Goal: Task Accomplishment & Management: Complete application form

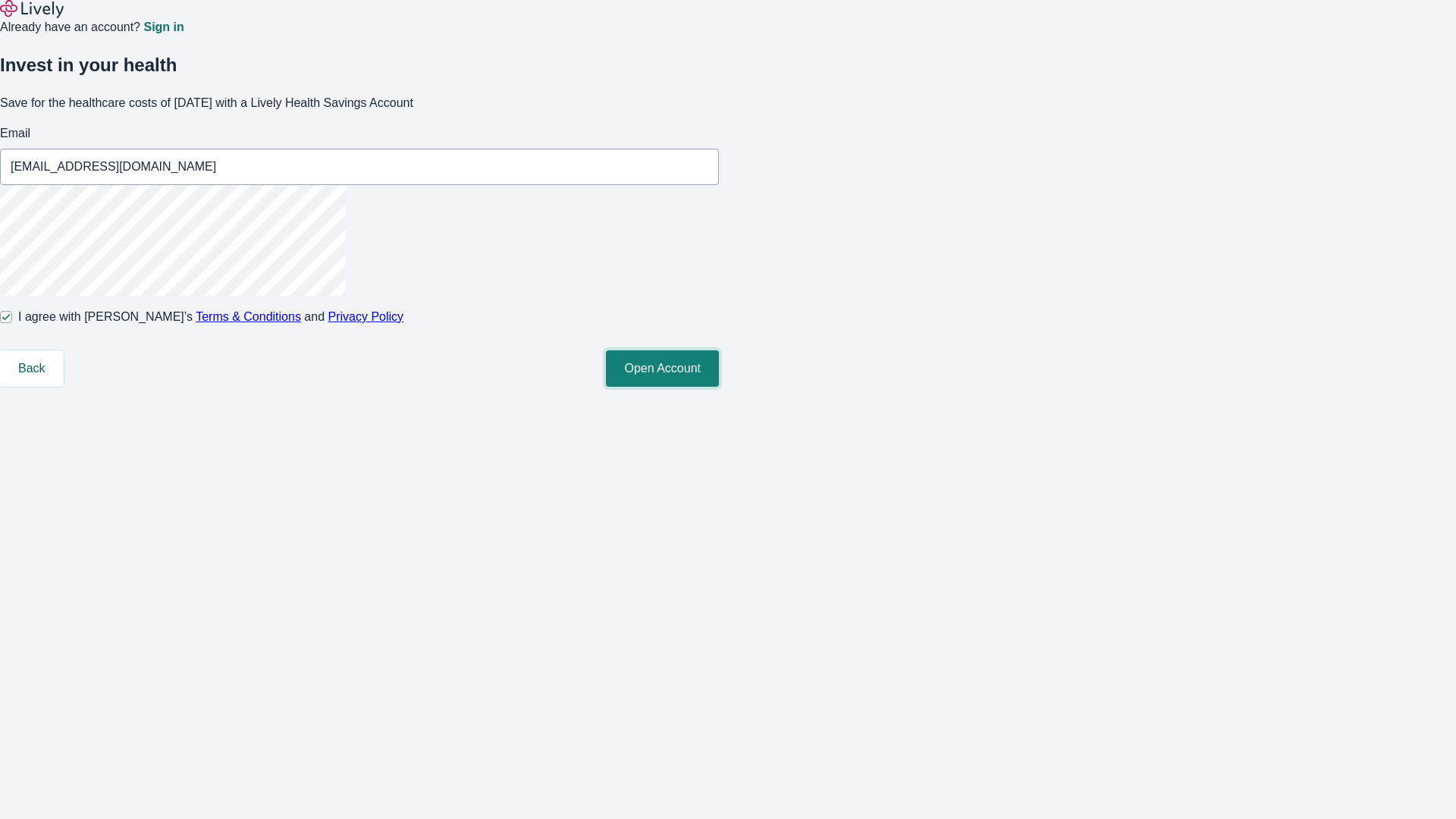
click at [719, 387] on button "Open Account" at bounding box center [662, 368] width 113 height 37
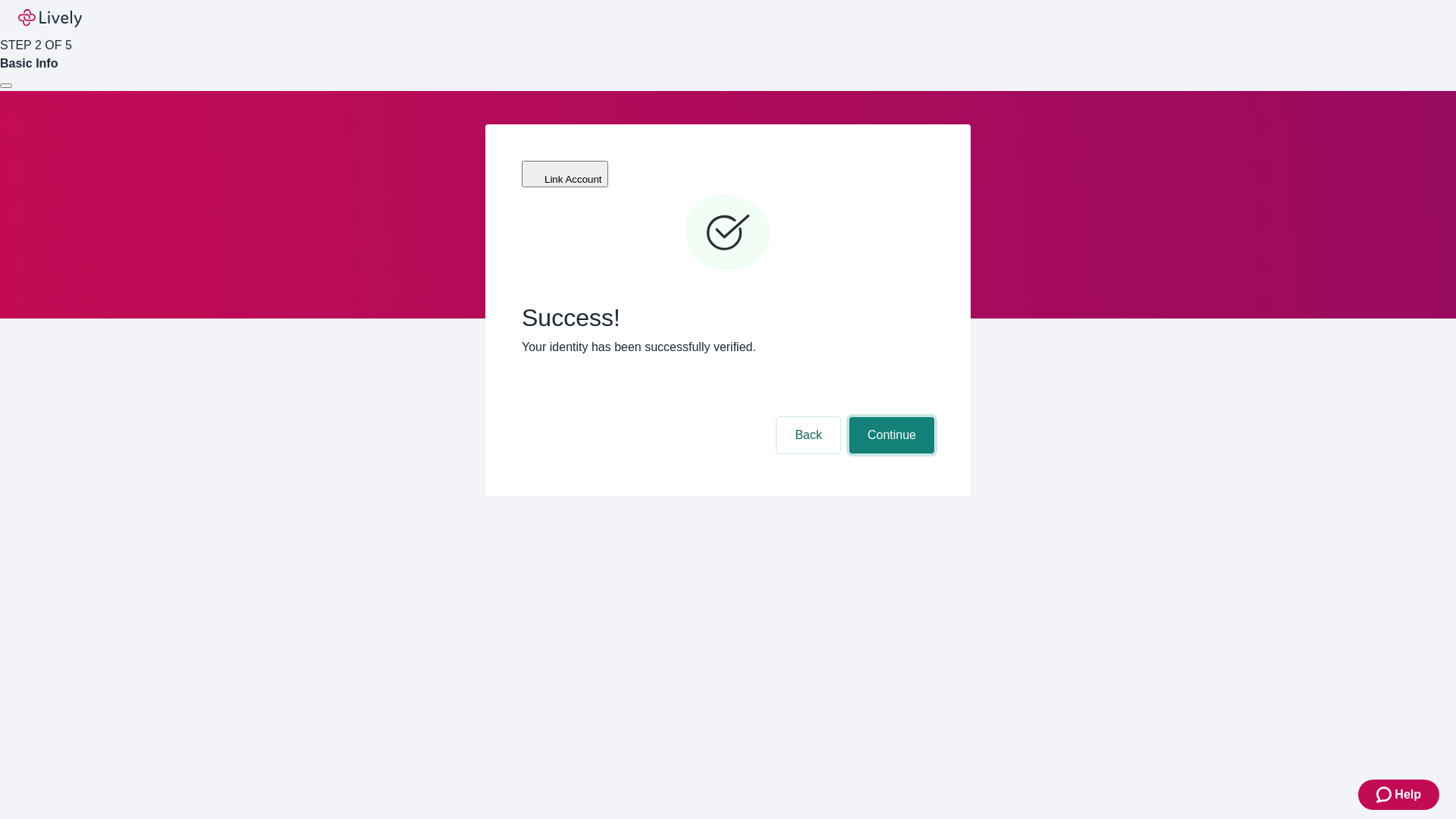
click at [890, 417] on button "Continue" at bounding box center [892, 435] width 85 height 37
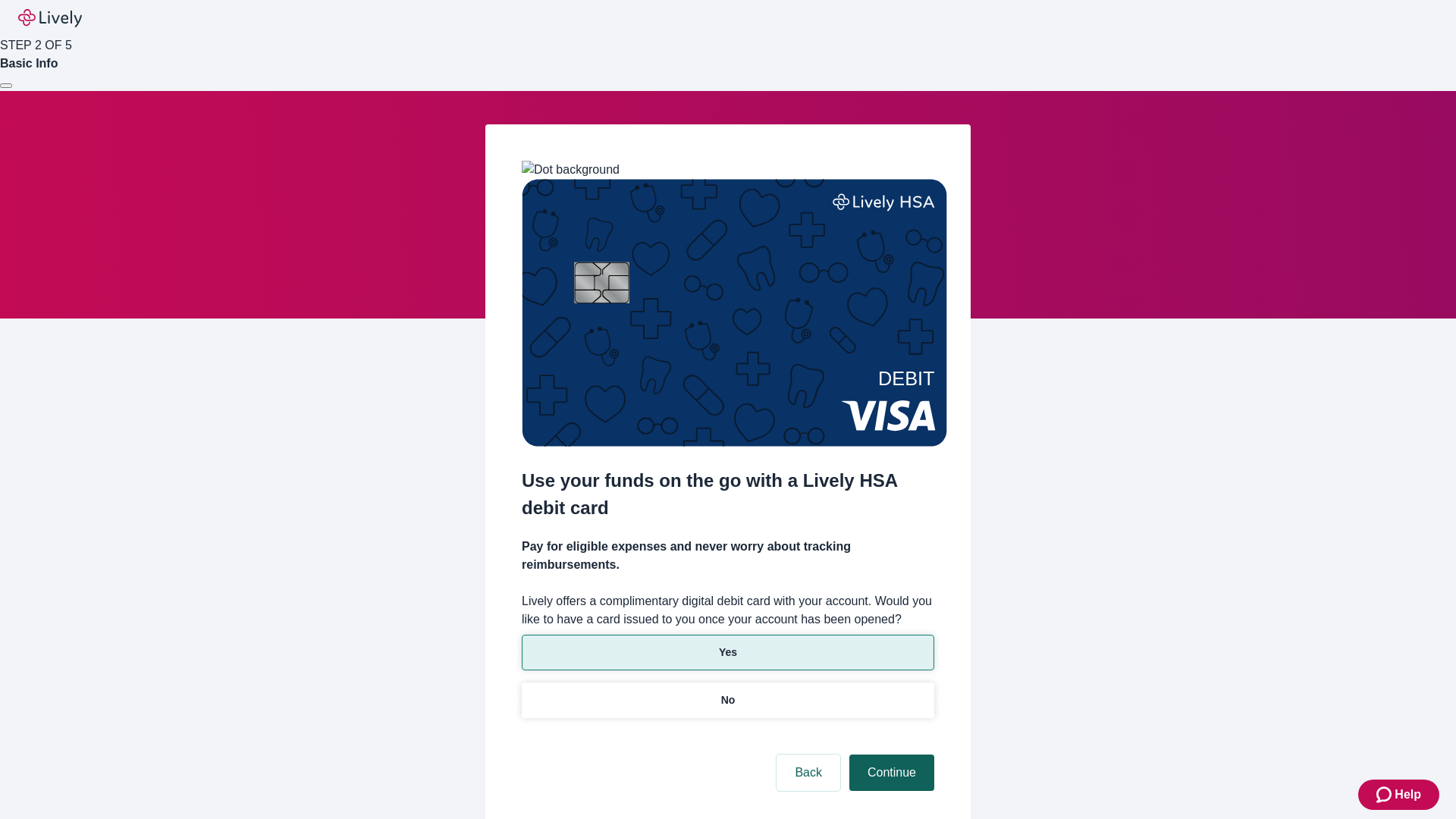
click at [728, 645] on p "Yes" at bounding box center [728, 653] width 18 height 16
click at [890, 755] on button "Continue" at bounding box center [892, 773] width 85 height 37
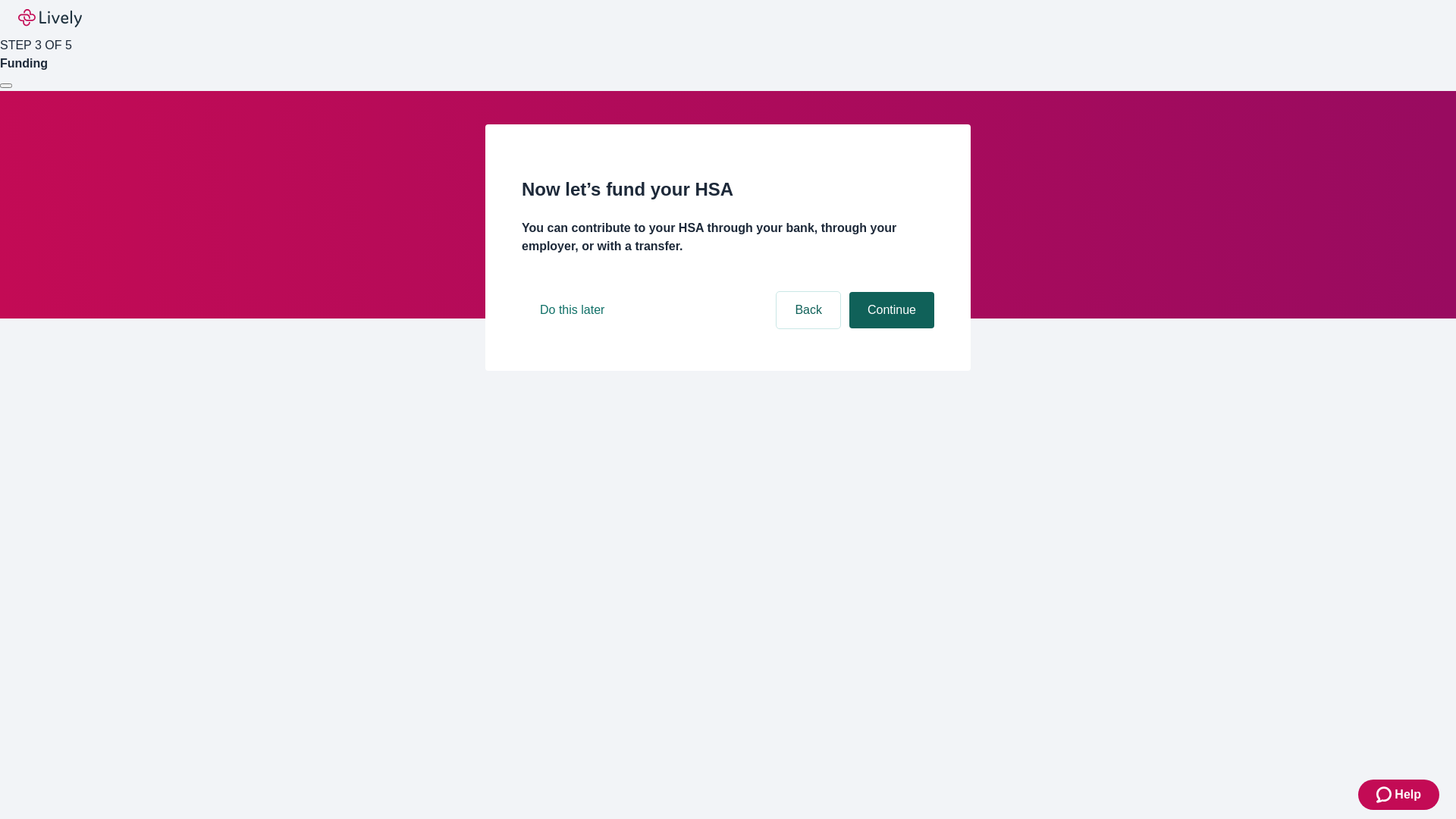
click at [890, 328] on button "Continue" at bounding box center [892, 310] width 85 height 37
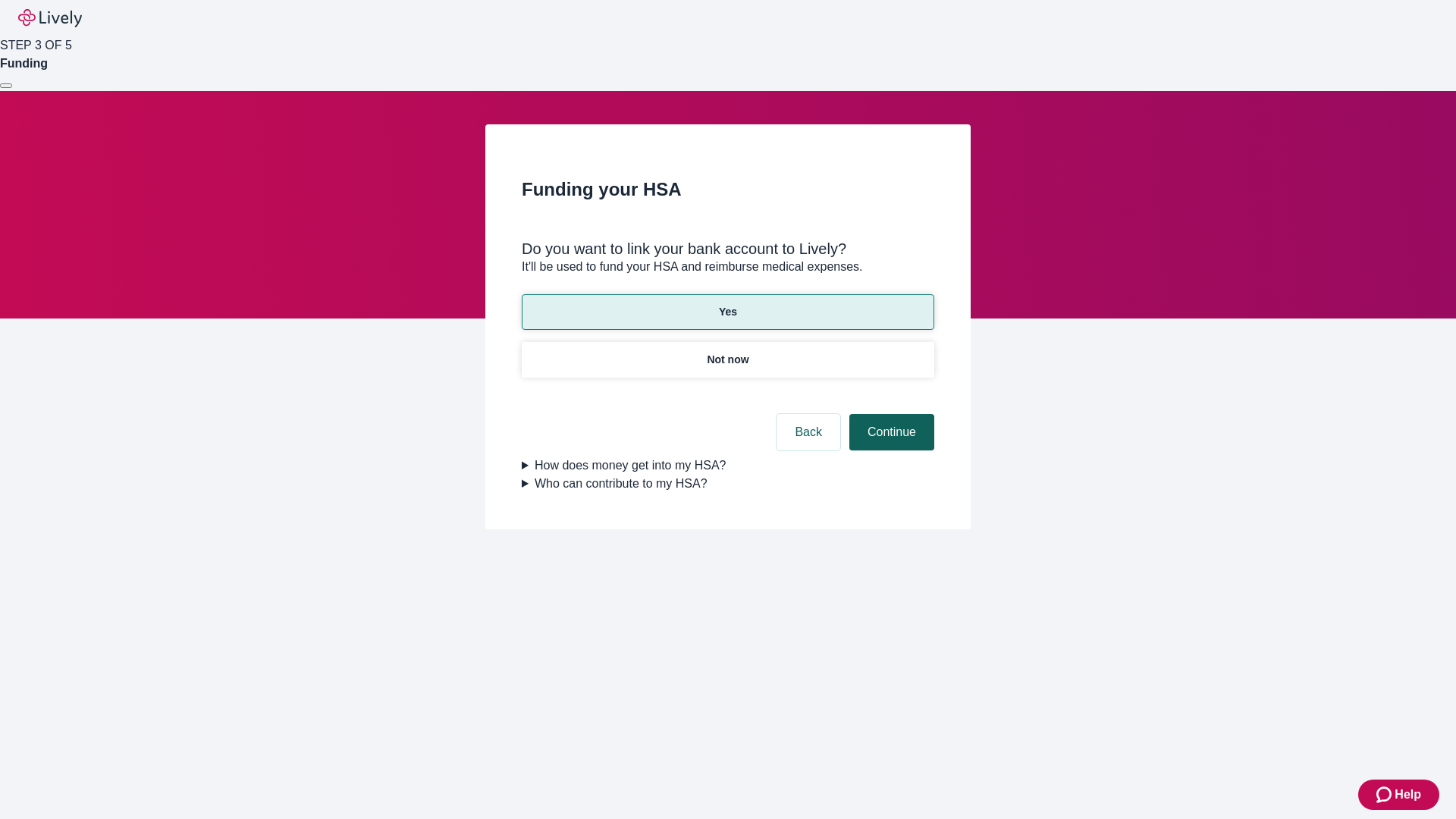
click at [890, 414] on button "Continue" at bounding box center [892, 432] width 85 height 37
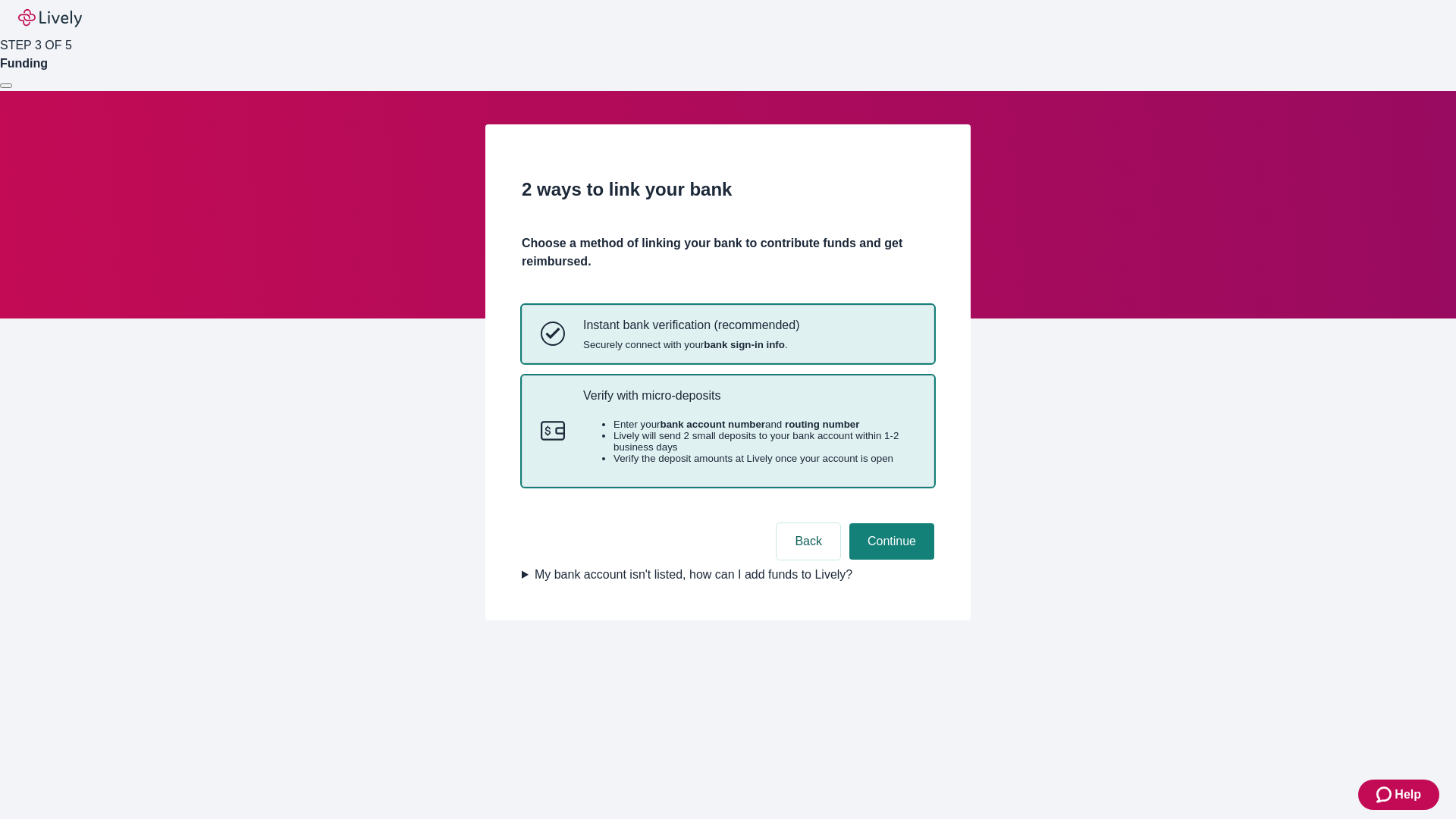
click at [749, 403] on p "Verify with micro-deposits" at bounding box center [750, 396] width 332 height 15
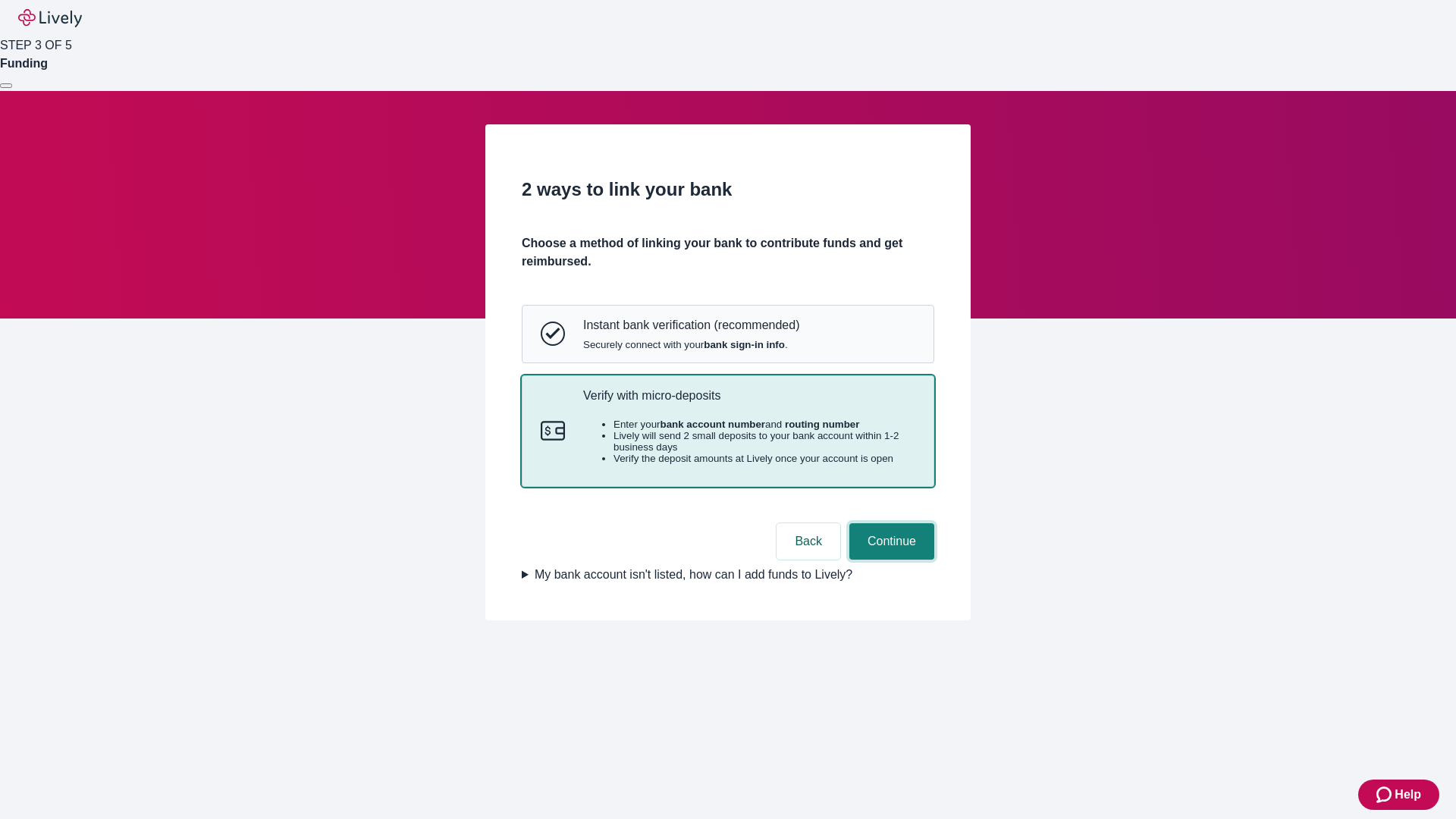
click at [890, 560] on button "Continue" at bounding box center [892, 541] width 85 height 37
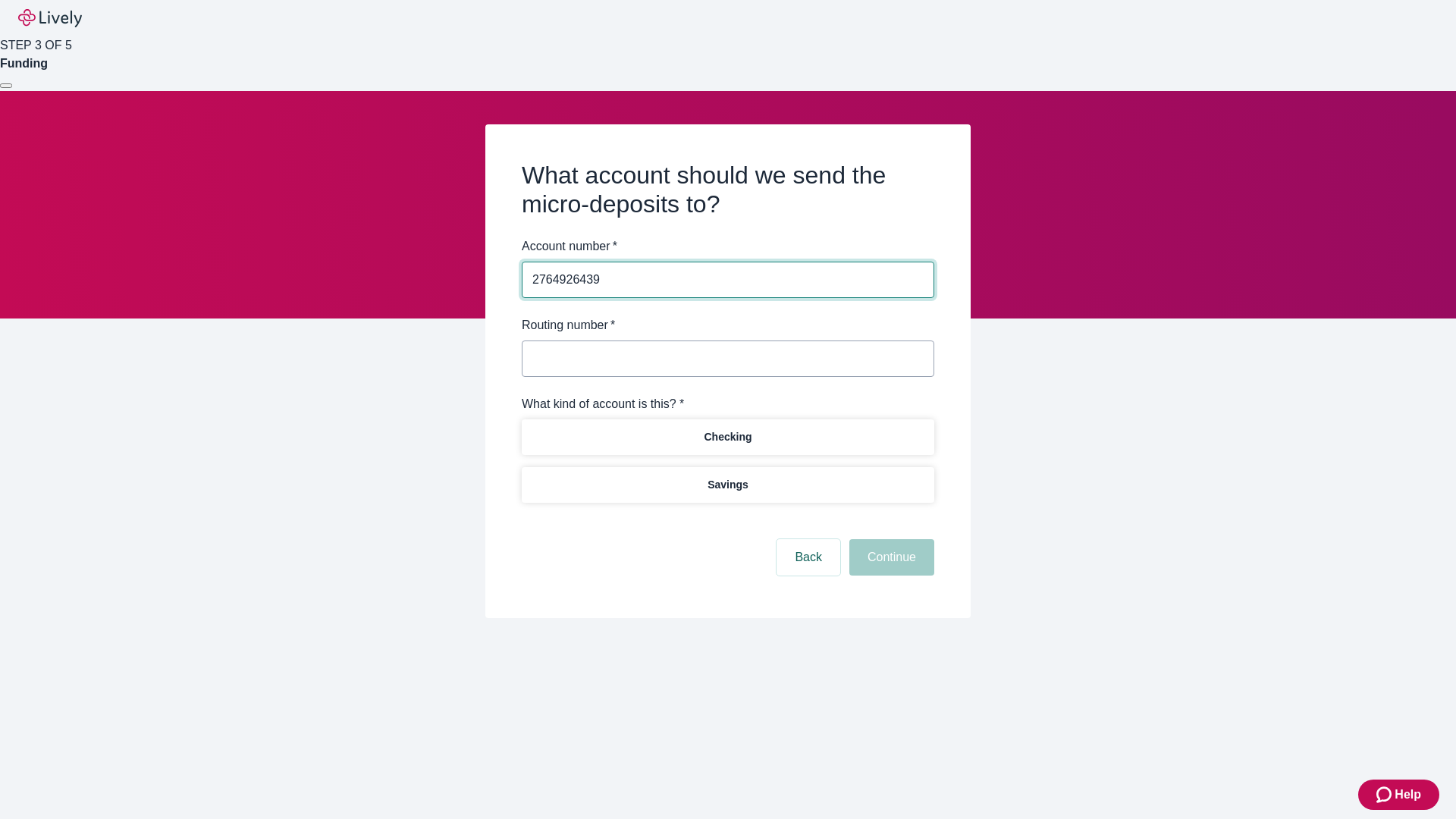
type input "2764926439"
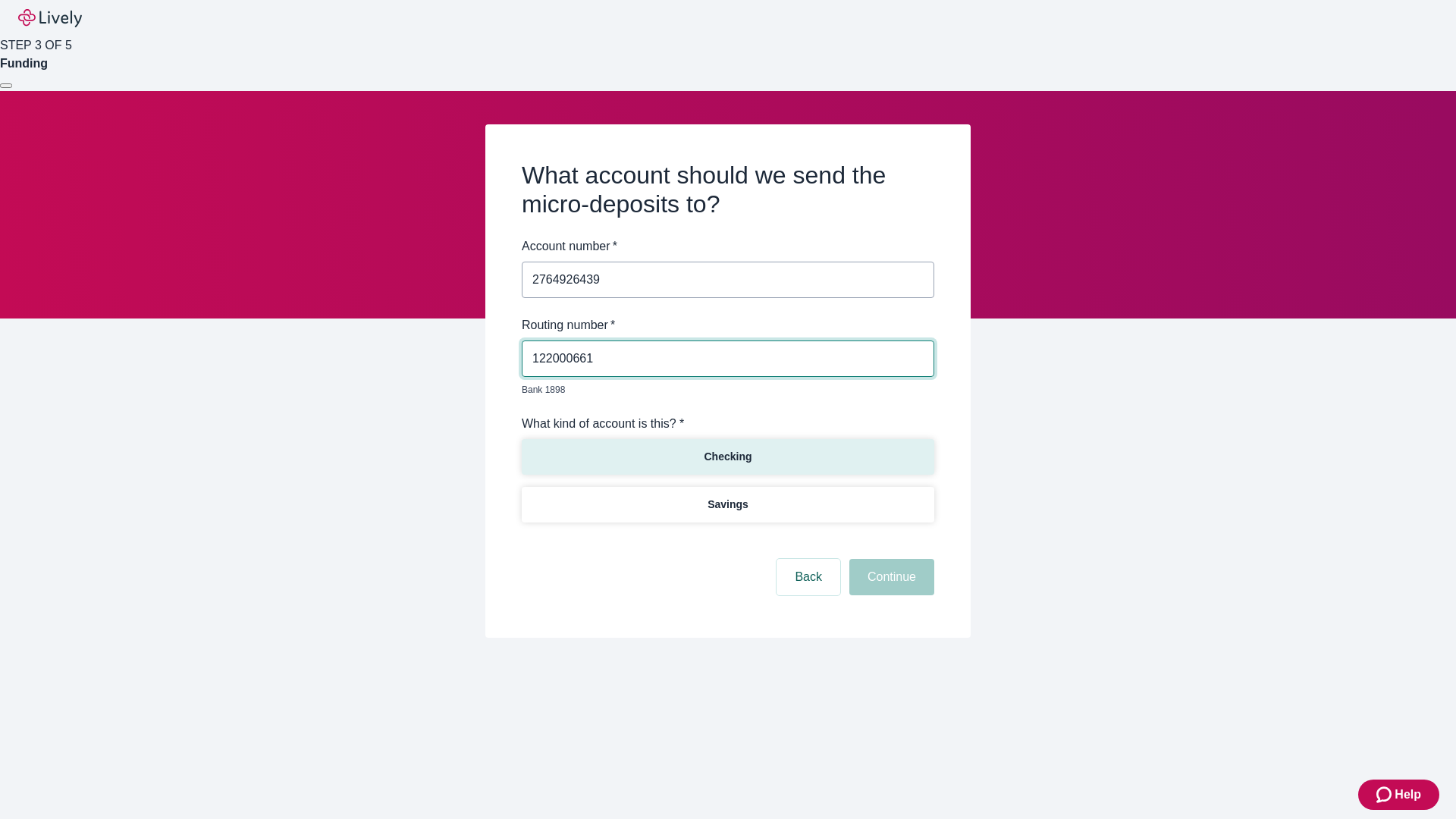
type input "122000661"
click at [728, 449] on p "Checking" at bounding box center [728, 457] width 48 height 16
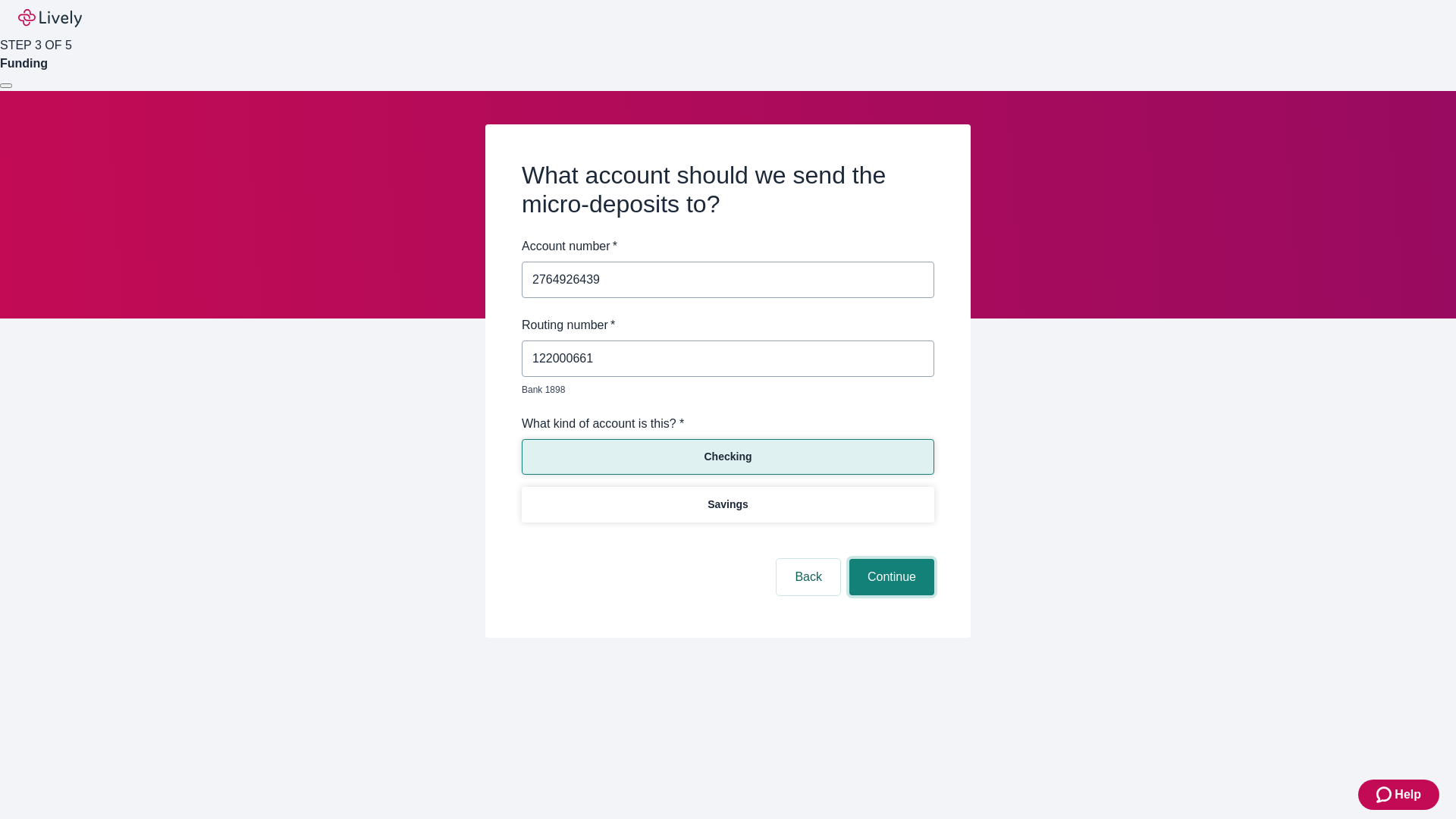
click at [890, 560] on button "Continue" at bounding box center [892, 577] width 85 height 37
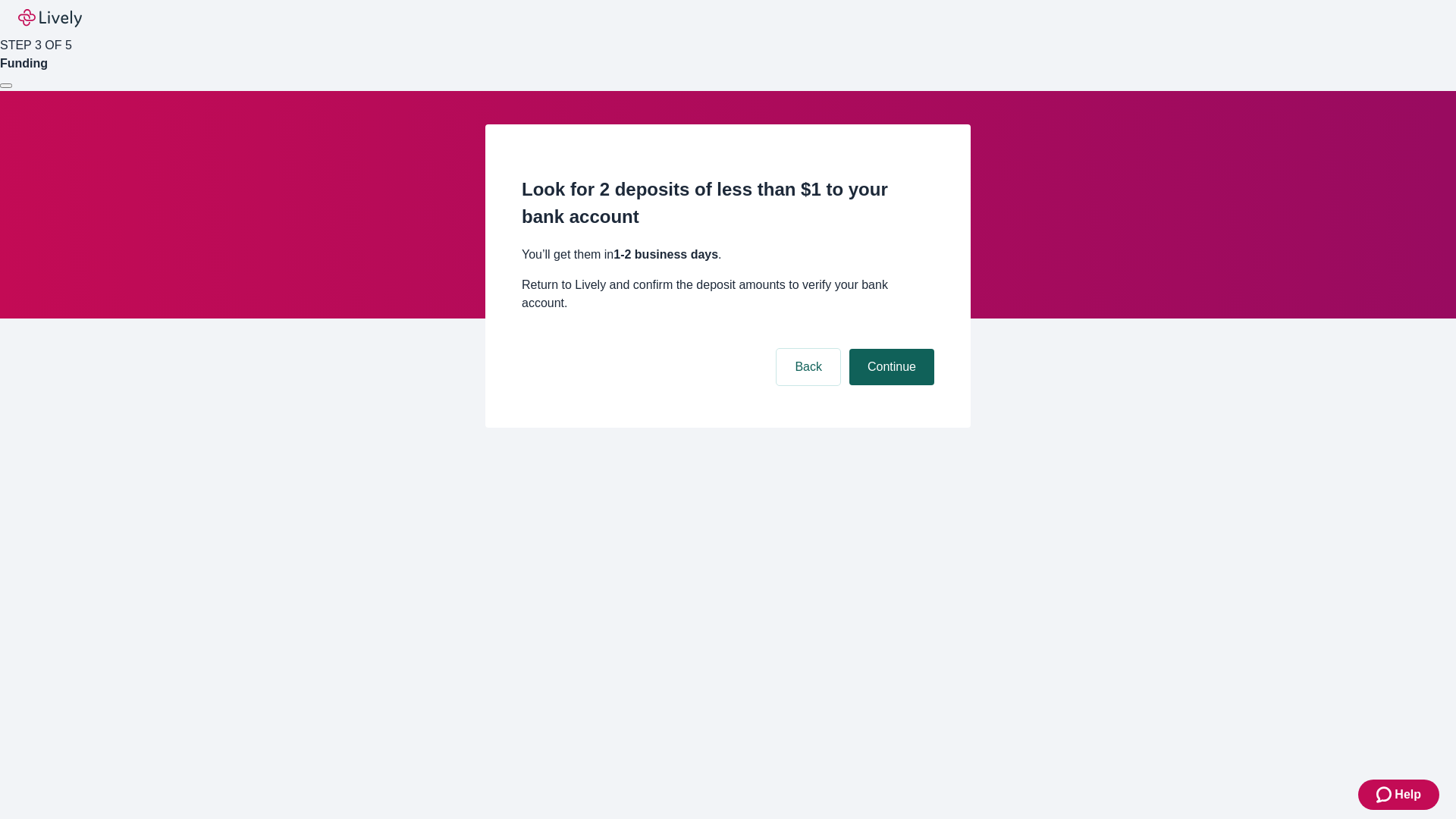
click at [890, 349] on button "Continue" at bounding box center [892, 367] width 85 height 37
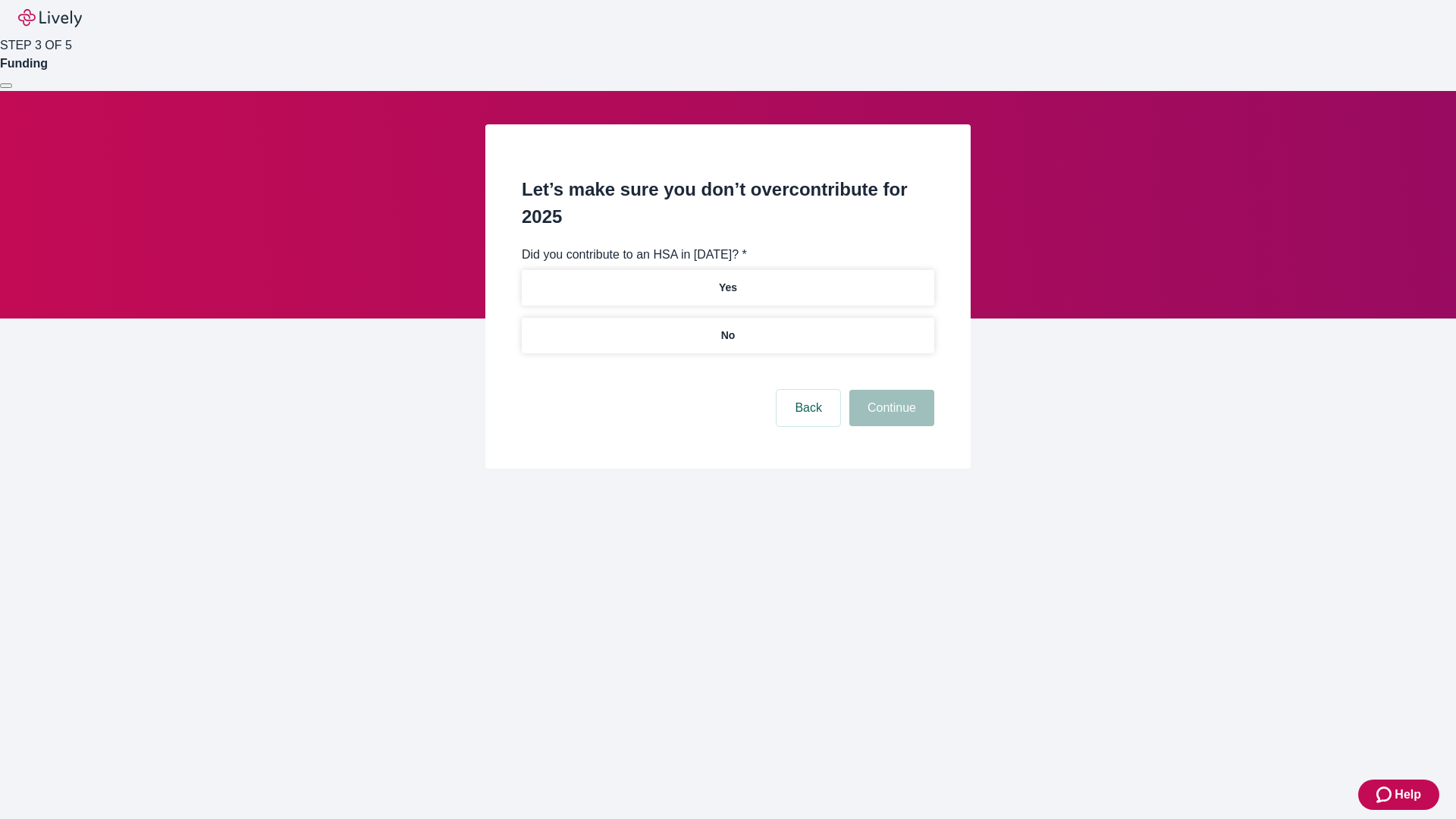
click at [728, 328] on p "No" at bounding box center [728, 336] width 15 height 16
click at [890, 390] on button "Continue" at bounding box center [892, 407] width 85 height 37
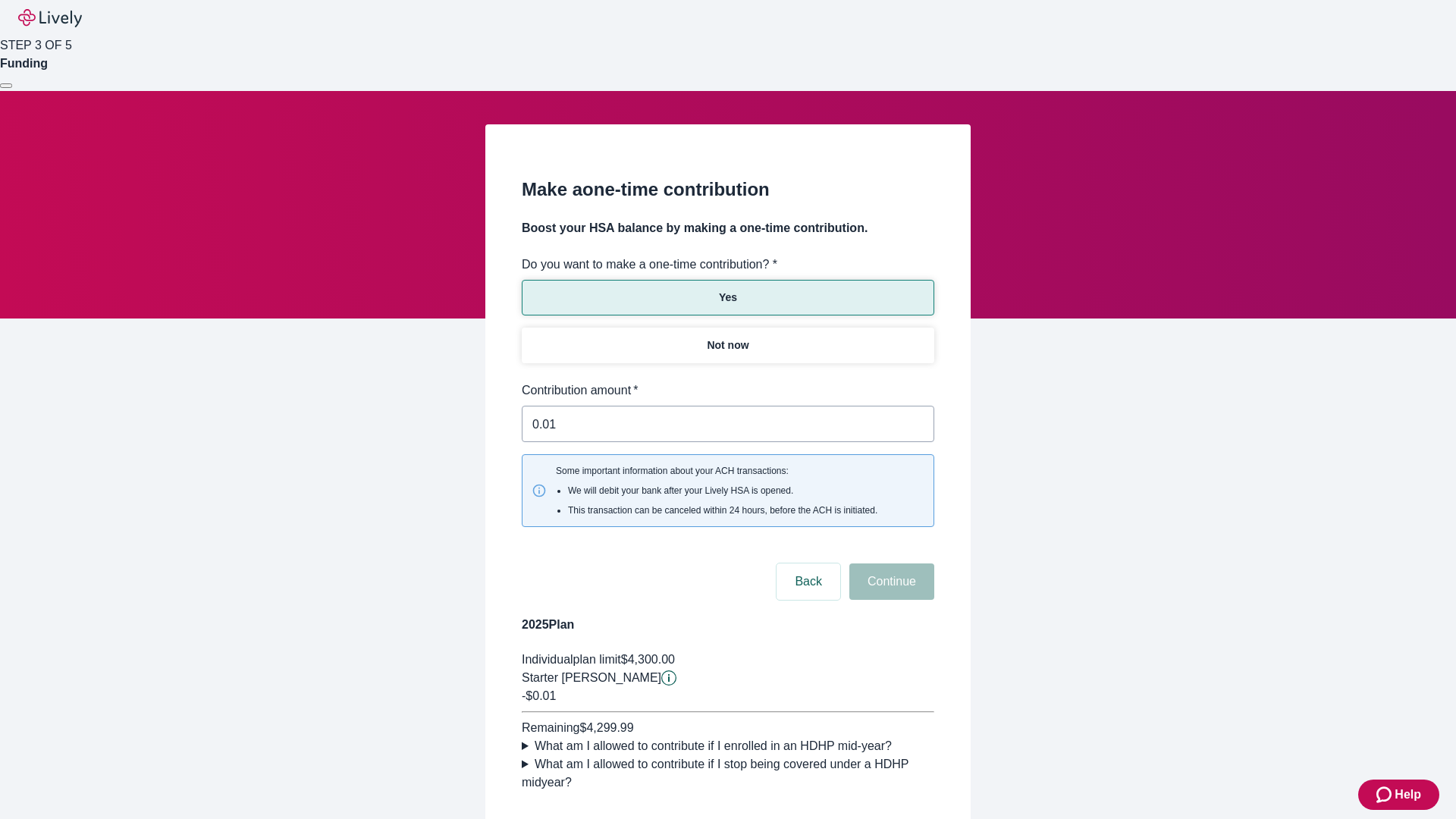
type input "0.01"
click at [890, 564] on button "Continue" at bounding box center [892, 582] width 85 height 37
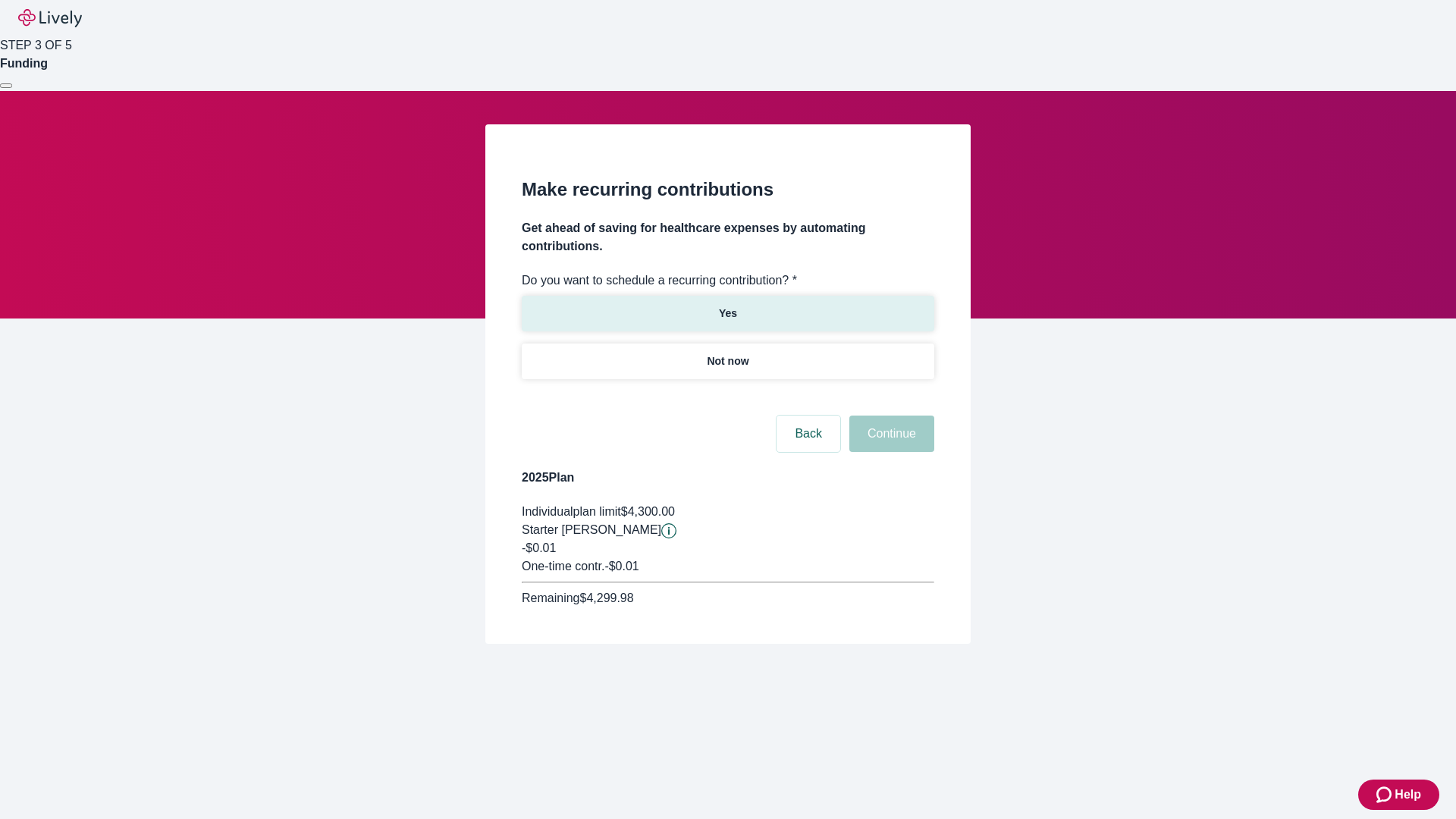
click at [728, 306] on p "Yes" at bounding box center [728, 314] width 18 height 16
click at [728, 398] on body "Help STEP 3 OF 5 Funding Make recurring contributions Get ahead of saving for h…" at bounding box center [728, 359] width 1456 height 717
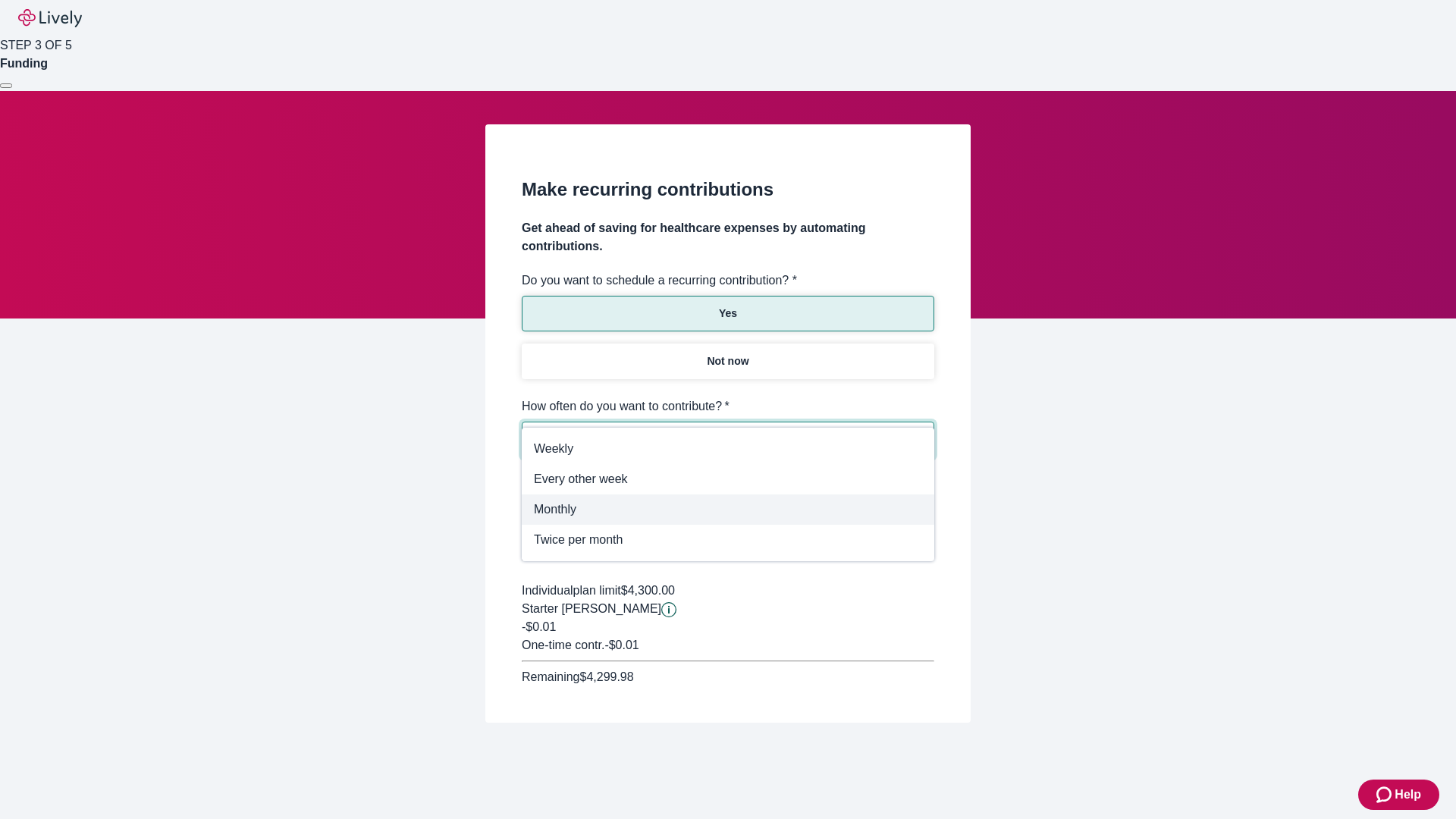
click at [728, 510] on span "Monthly" at bounding box center [728, 509] width 389 height 18
type input "Monthly"
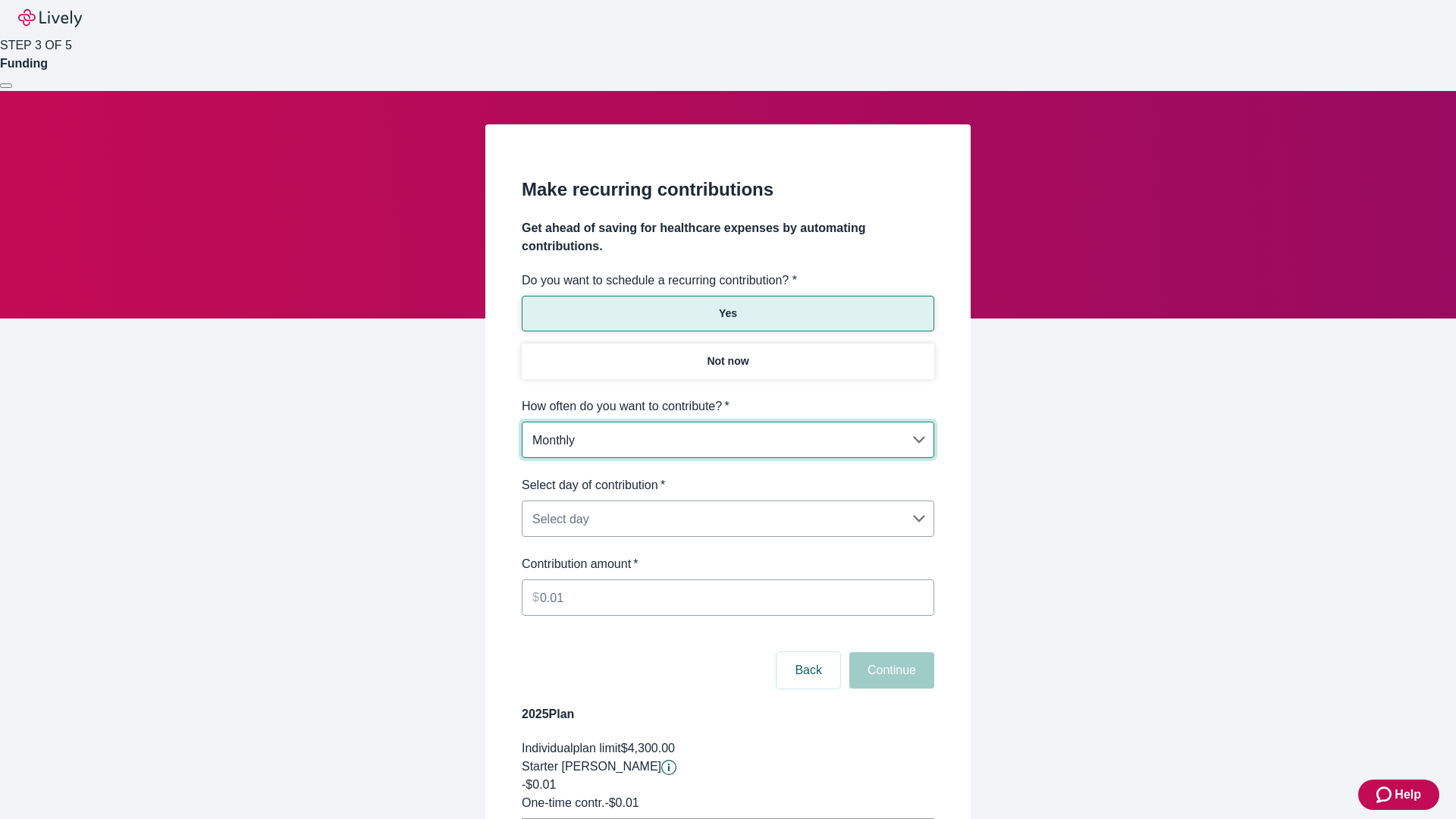
click at [728, 477] on body "Help STEP 3 OF 5 Funding Make recurring contributions Get ahead of saving for h…" at bounding box center [728, 477] width 1456 height 953
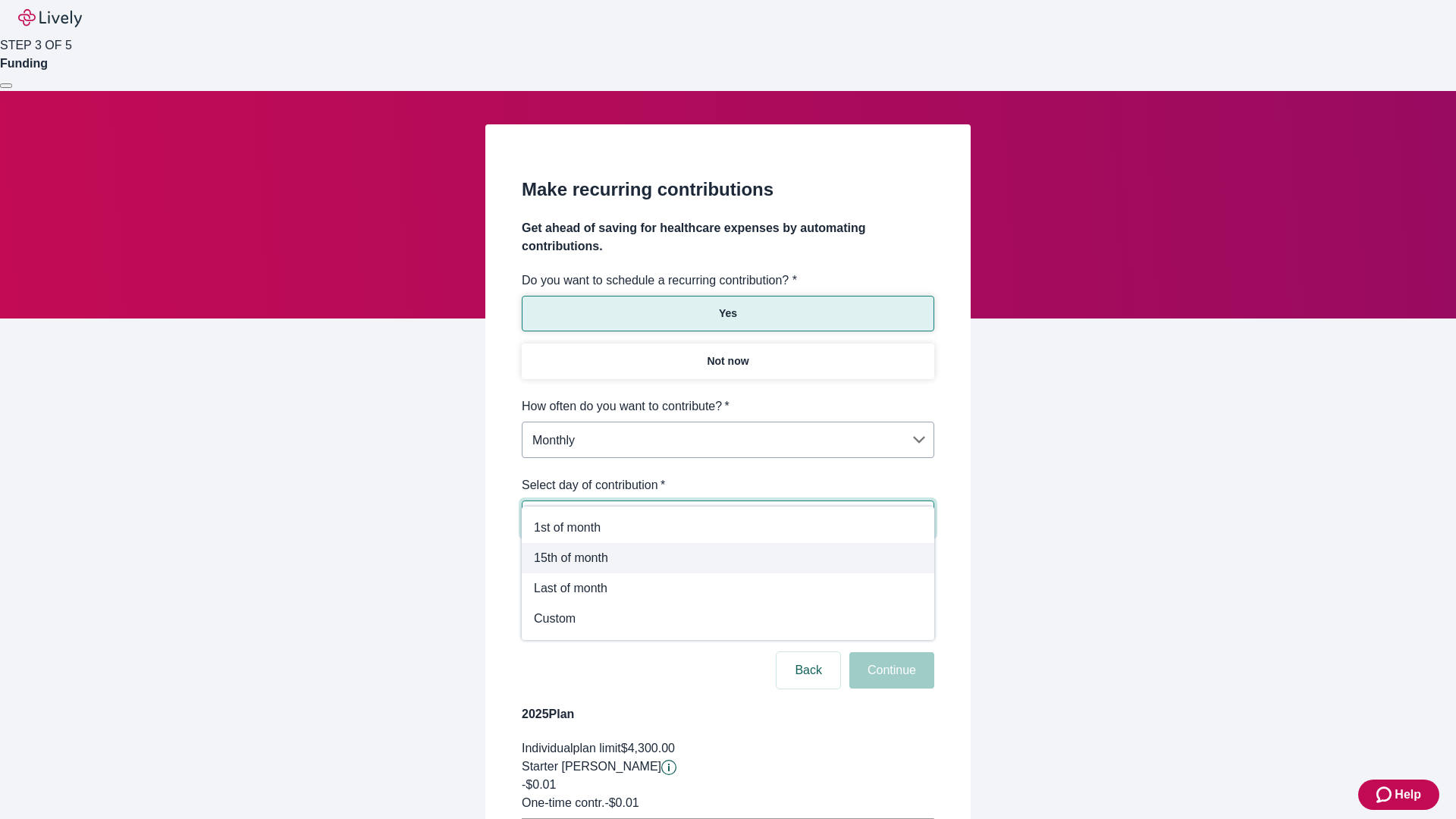
click at [728, 558] on span "15th of month" at bounding box center [728, 558] width 389 height 18
type input "Monthly15th"
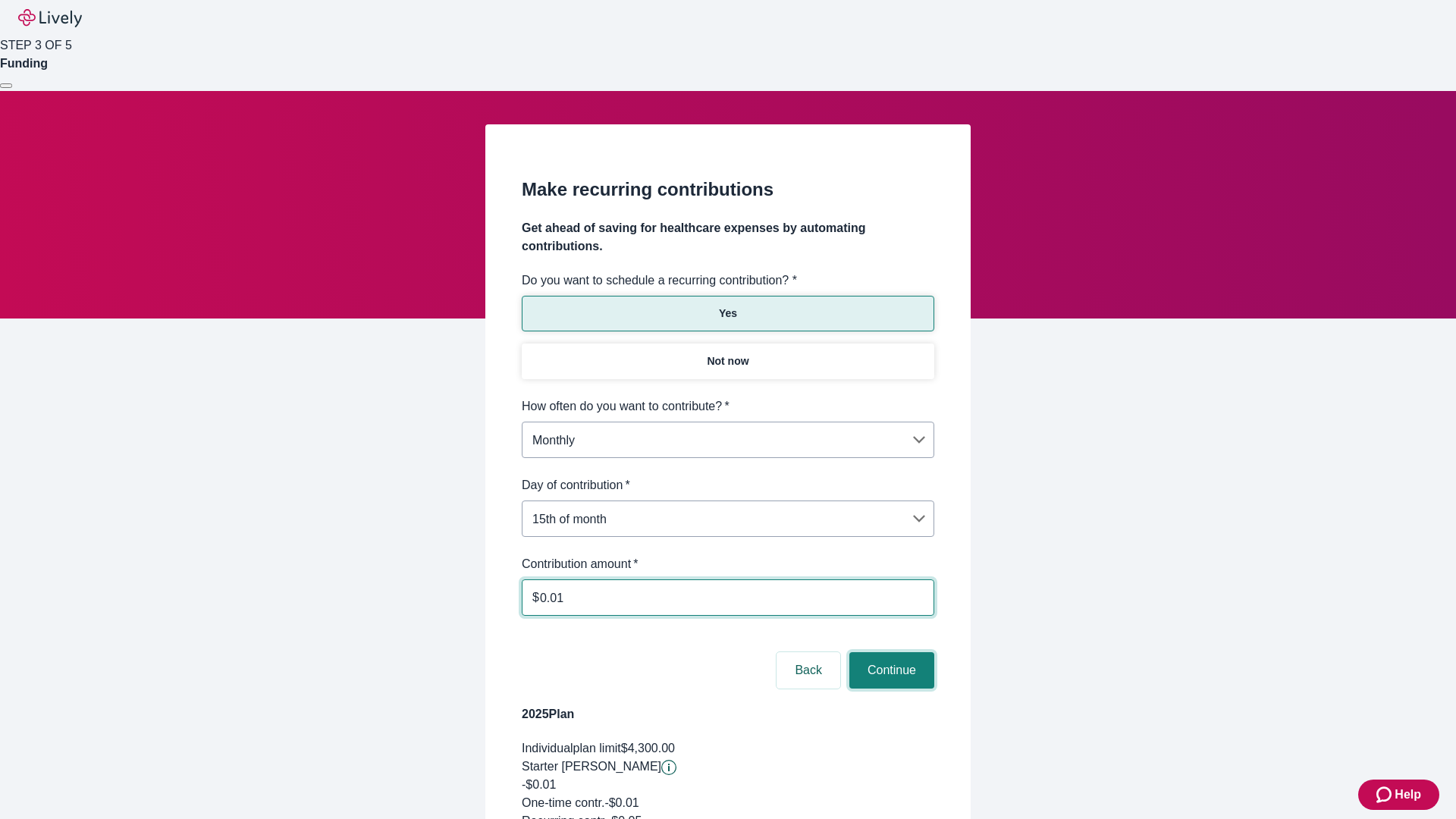
click at [890, 653] on button "Continue" at bounding box center [892, 671] width 85 height 37
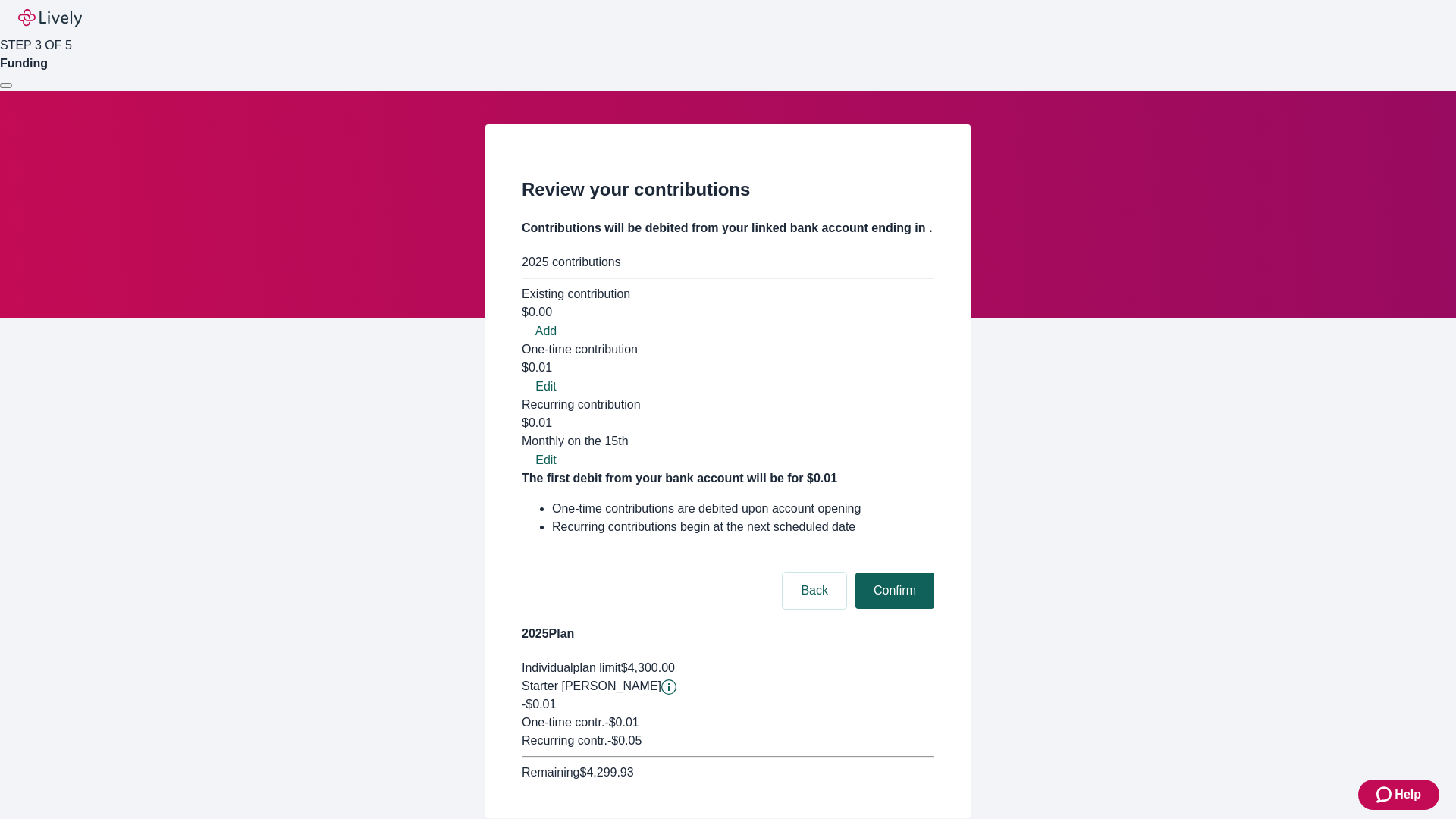
click at [893, 573] on button "Confirm" at bounding box center [895, 591] width 79 height 37
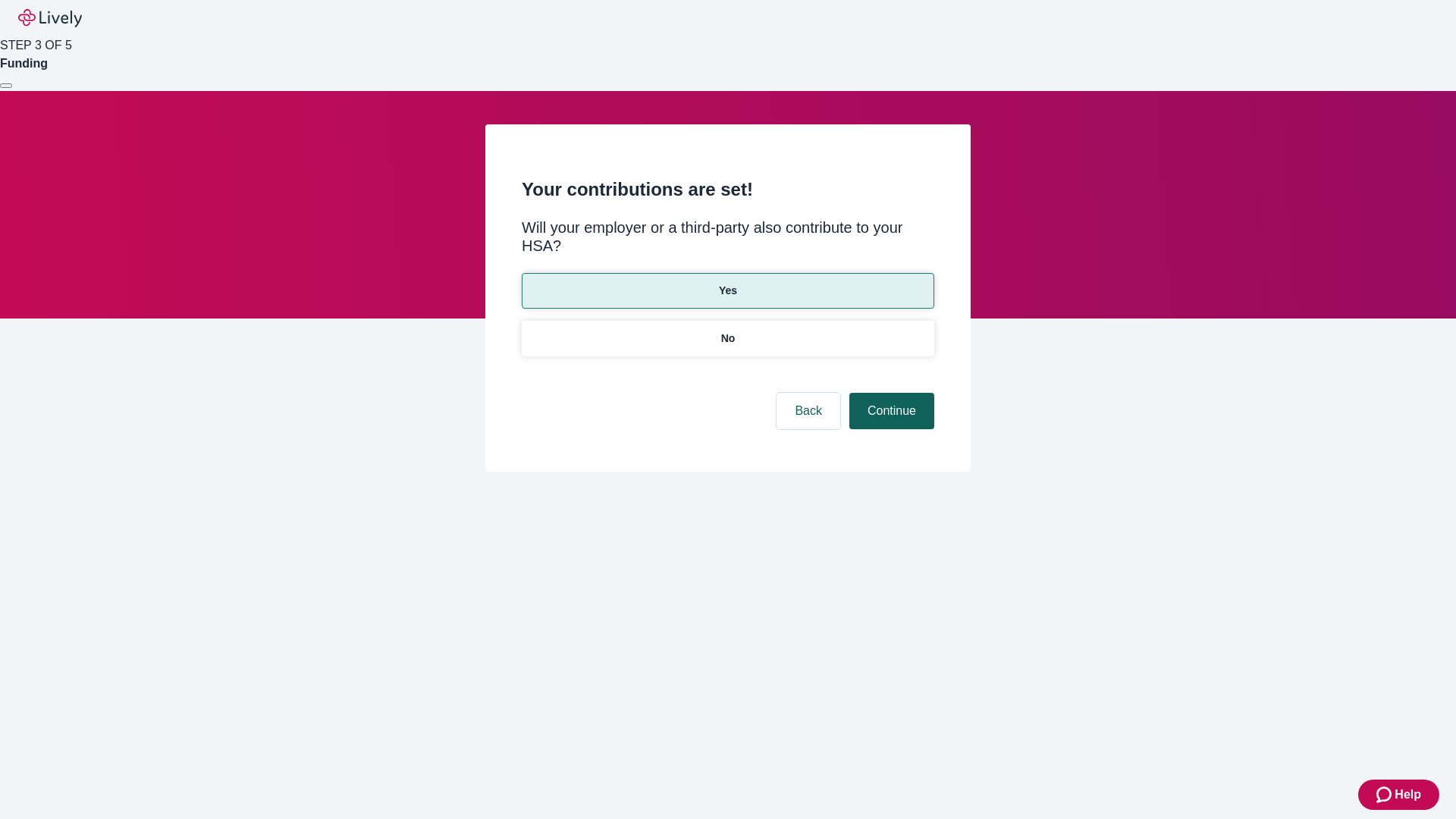
click at [890, 393] on button "Continue" at bounding box center [892, 411] width 85 height 37
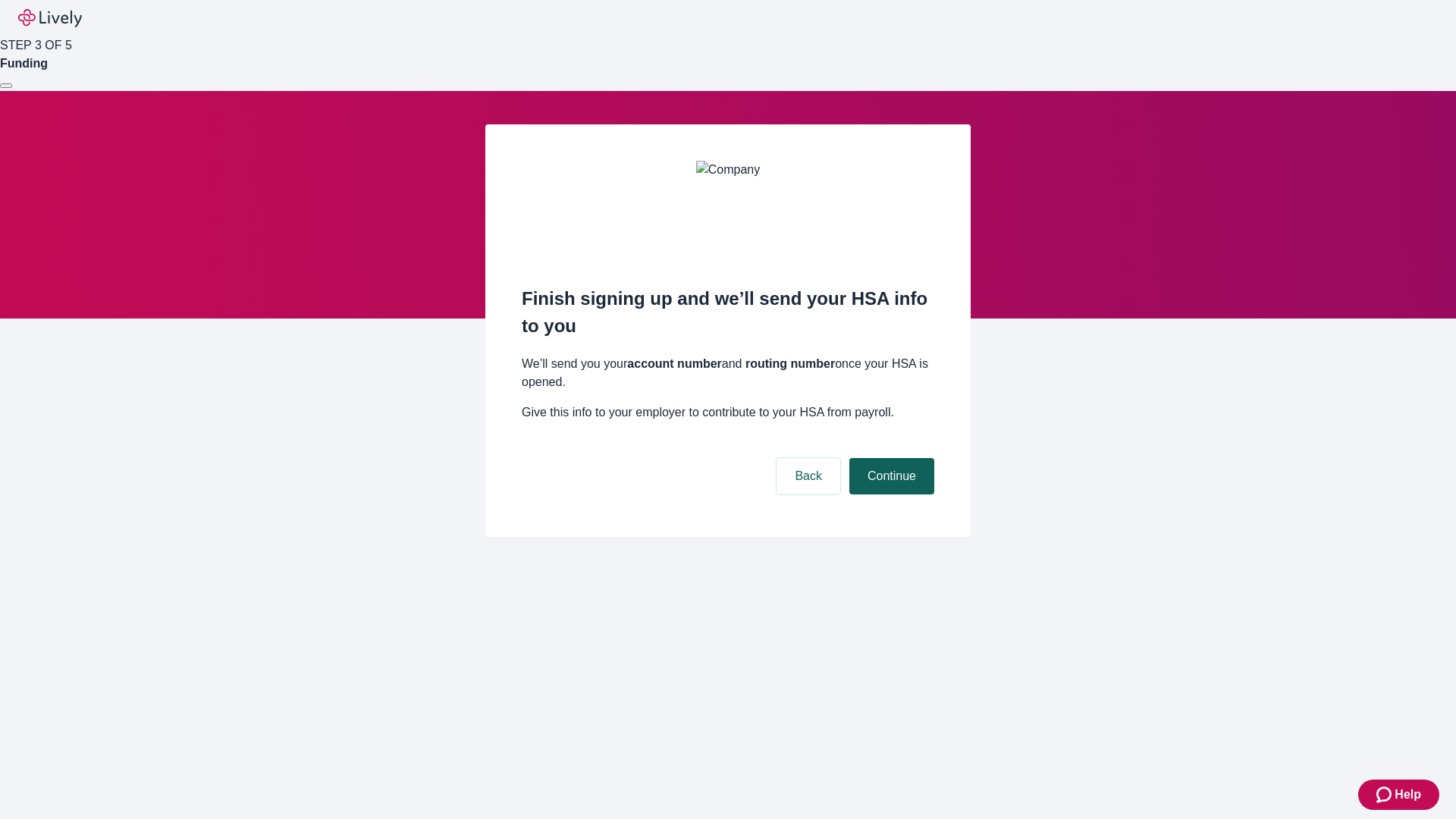
click at [890, 458] on button "Continue" at bounding box center [892, 476] width 85 height 37
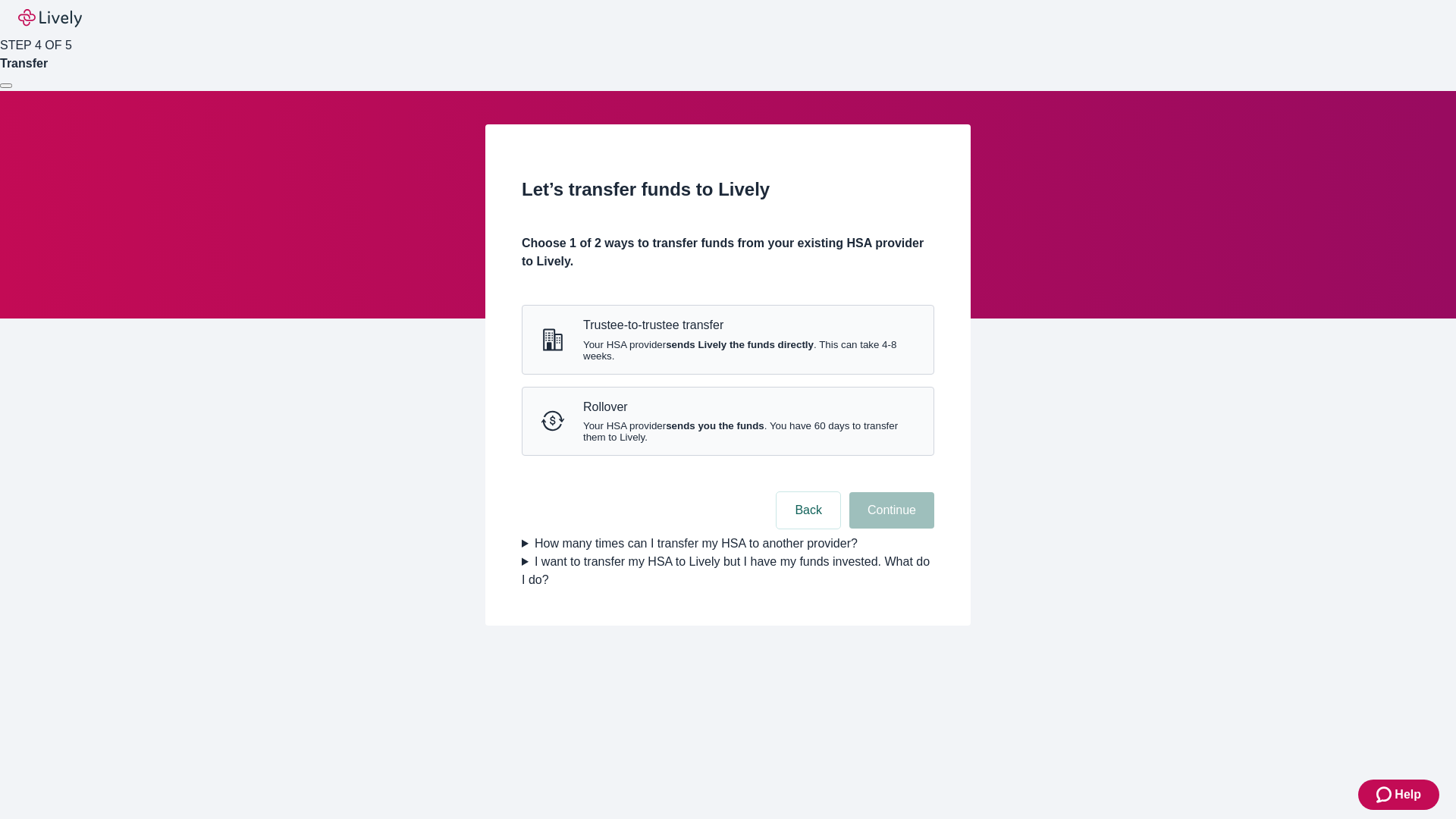
click at [728, 350] on strong "sends Lively the funds directly" at bounding box center [740, 345] width 148 height 11
click at [890, 529] on button "Continue" at bounding box center [892, 510] width 85 height 37
